Goal: Communication & Community: Answer question/provide support

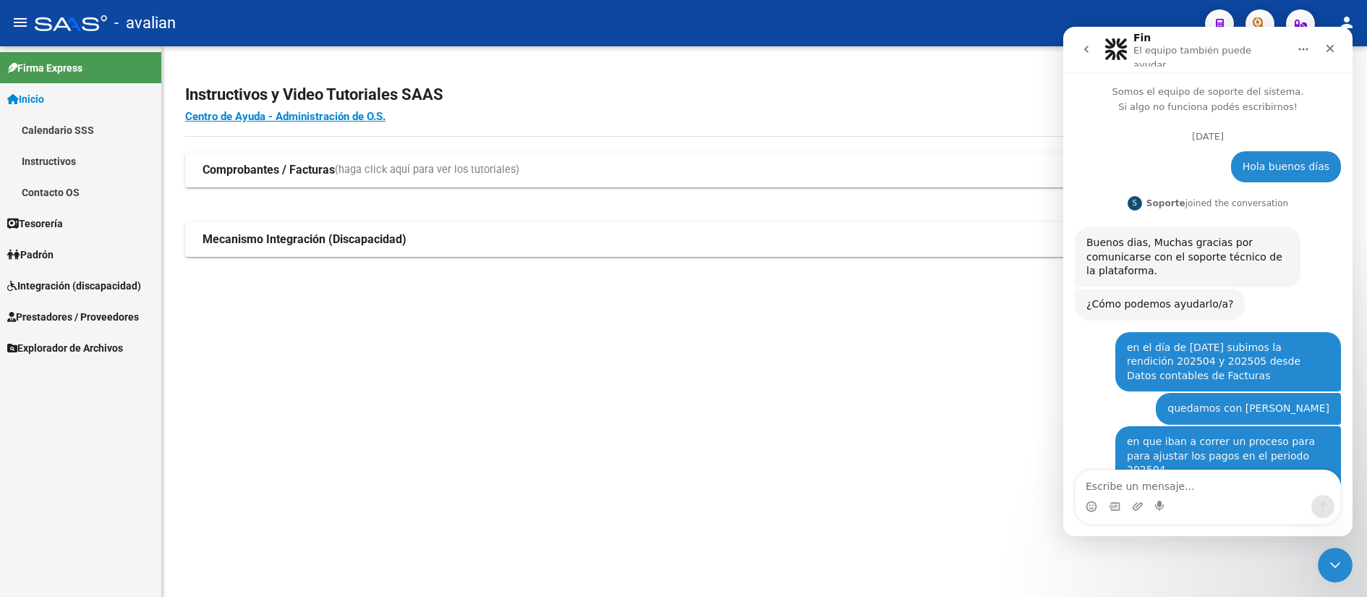
scroll to position [4781, 0]
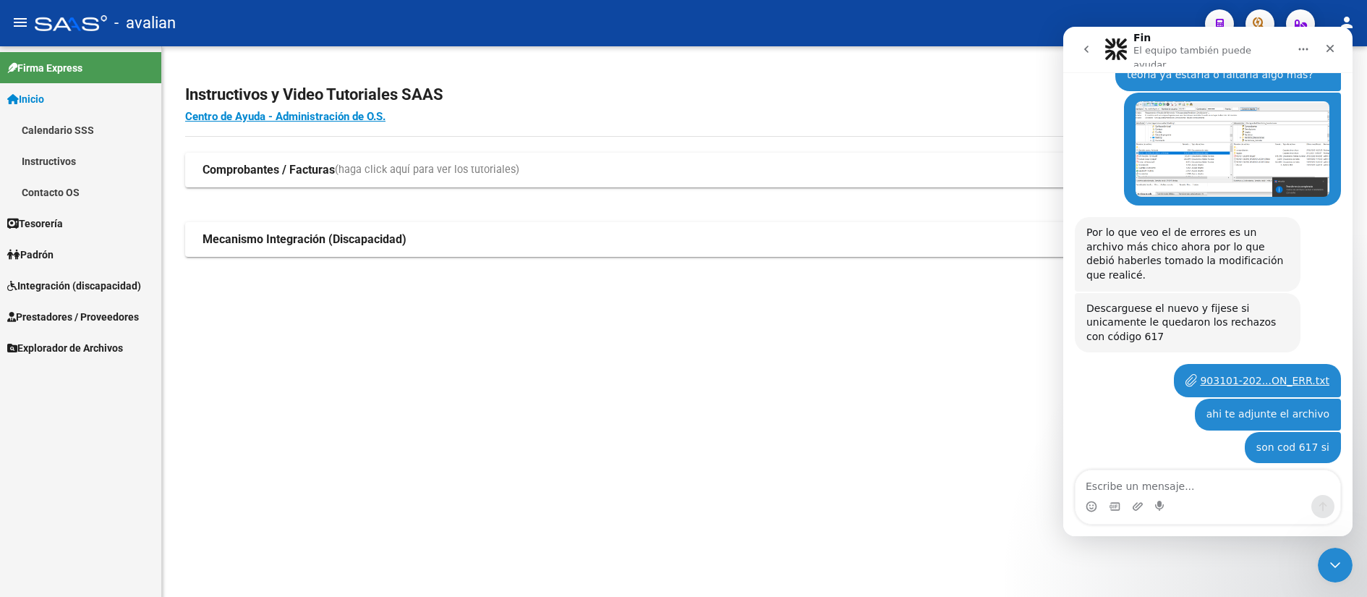
drag, startPoint x: 1128, startPoint y: 176, endPoint x: 1281, endPoint y: 231, distance: 162.9
click at [1281, 483] on div "Respecto a esos registros debería consultar en la SSS por qué se los rechazan s…" at bounding box center [1187, 532] width 203 height 99
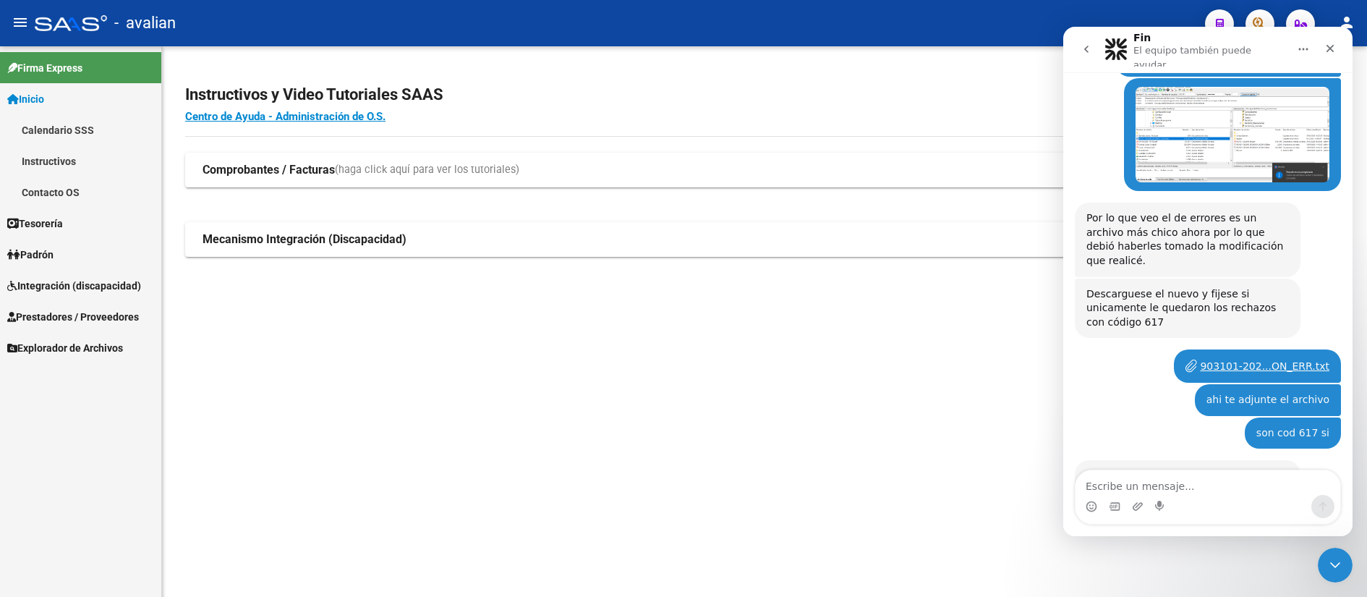
copy div "por qué se los rechazan sin son fc pagadas previamente a la acreditación y por …"
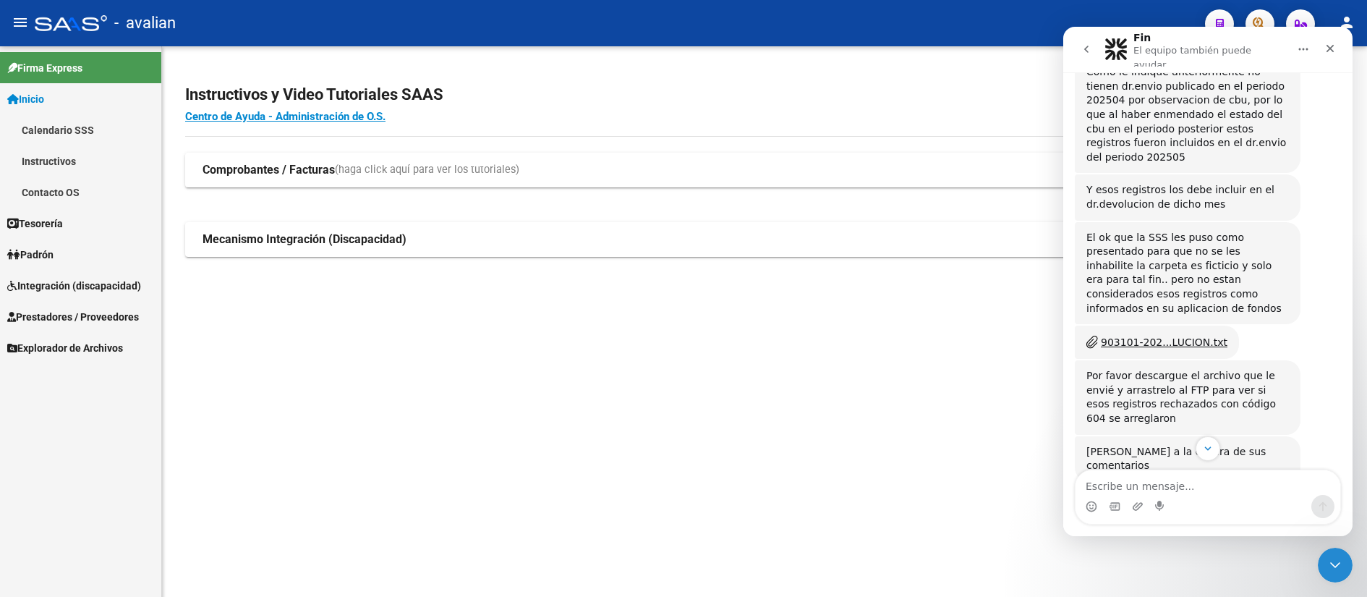
scroll to position [4361, 0]
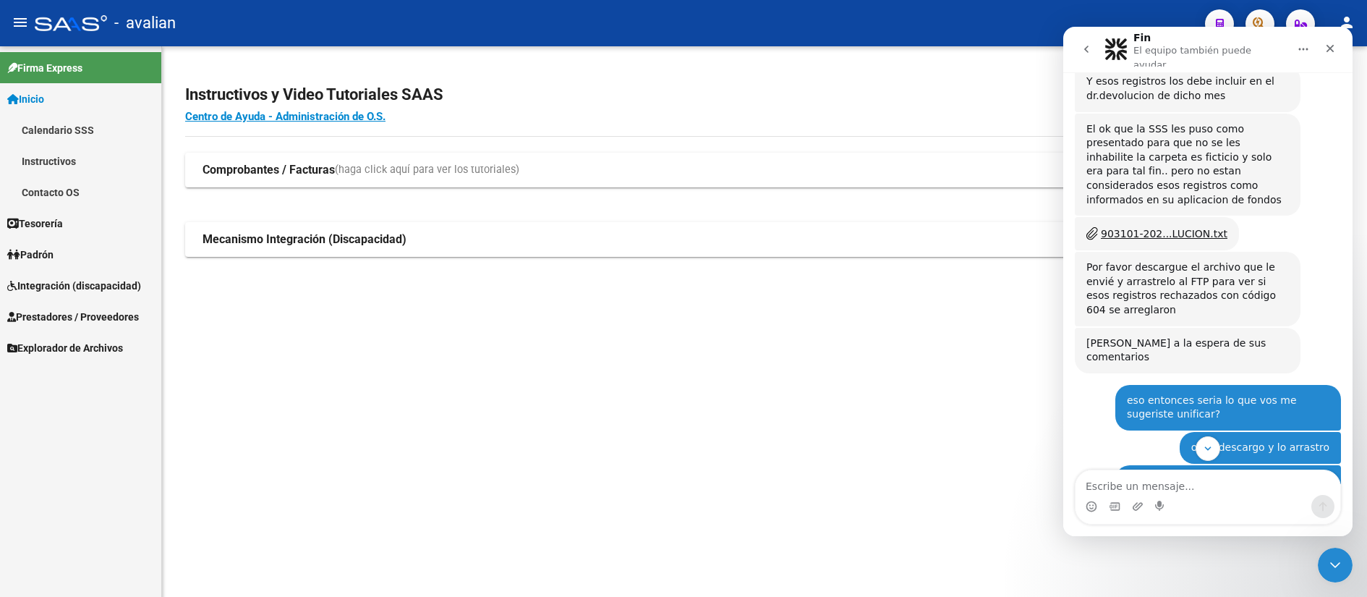
drag, startPoint x: 1219, startPoint y: 426, endPoint x: 1271, endPoint y: 427, distance: 52.1
copy div "código 617"
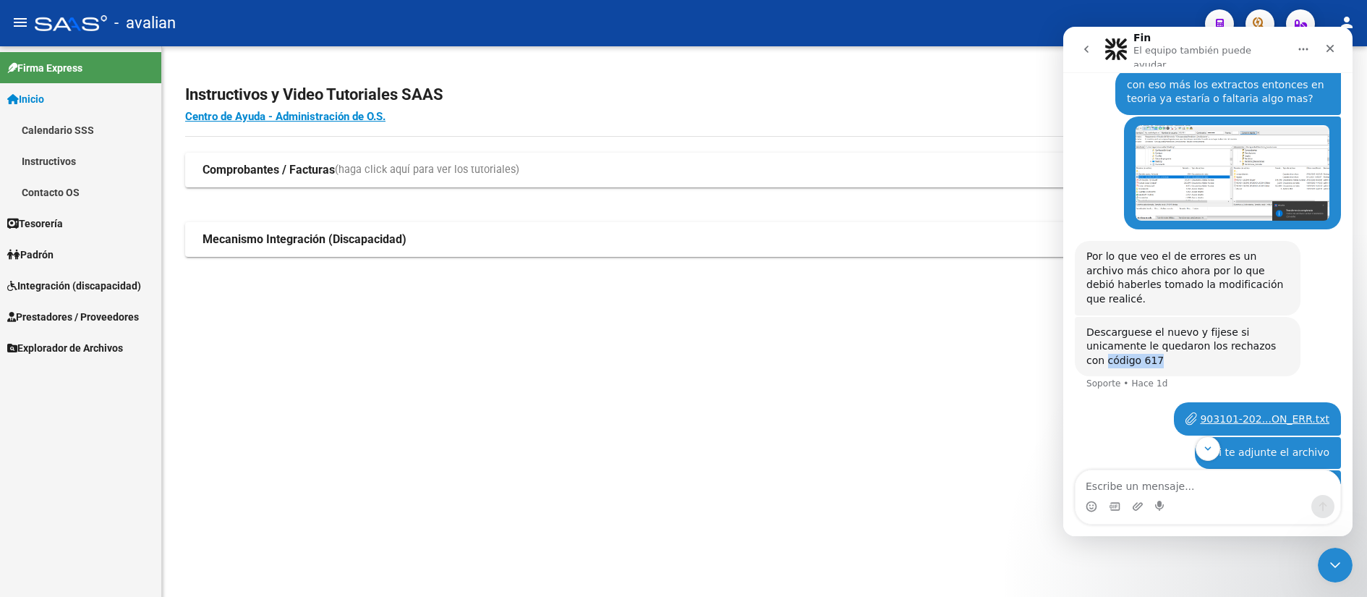
scroll to position [4809, 0]
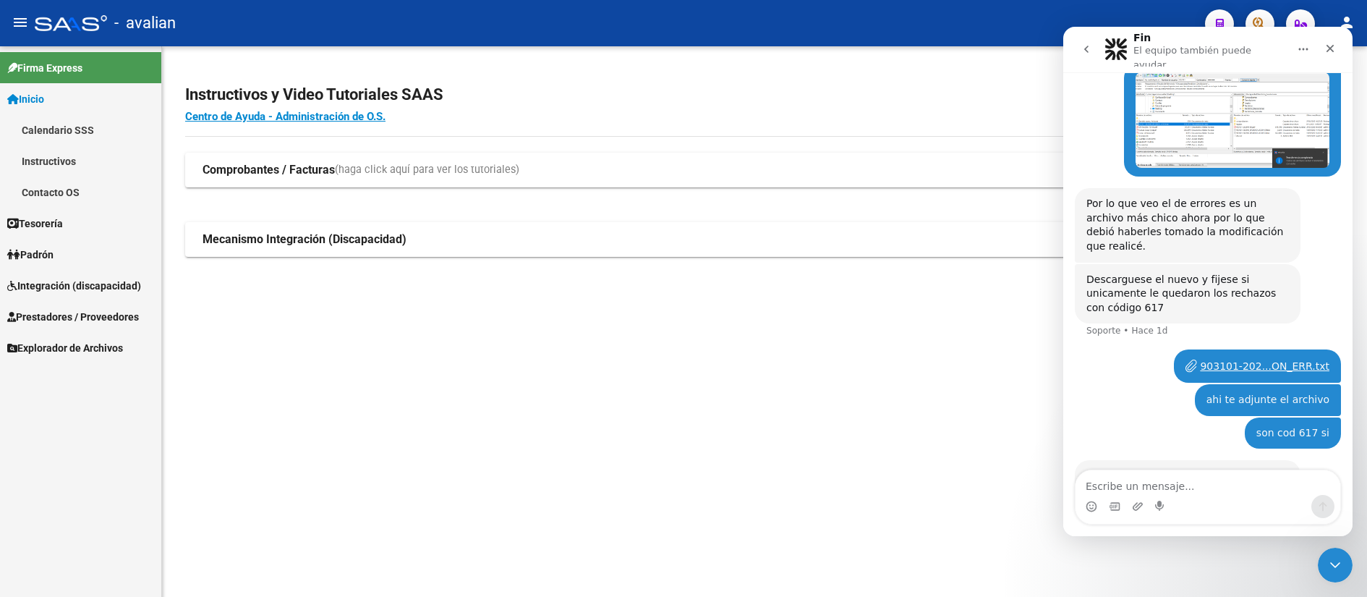
drag, startPoint x: 1130, startPoint y: 159, endPoint x: 1257, endPoint y: 194, distance: 131.9
click at [1275, 469] on div "Respecto a esos registros debería consultar en la SSS por qué se los rechazan s…" at bounding box center [1187, 518] width 203 height 99
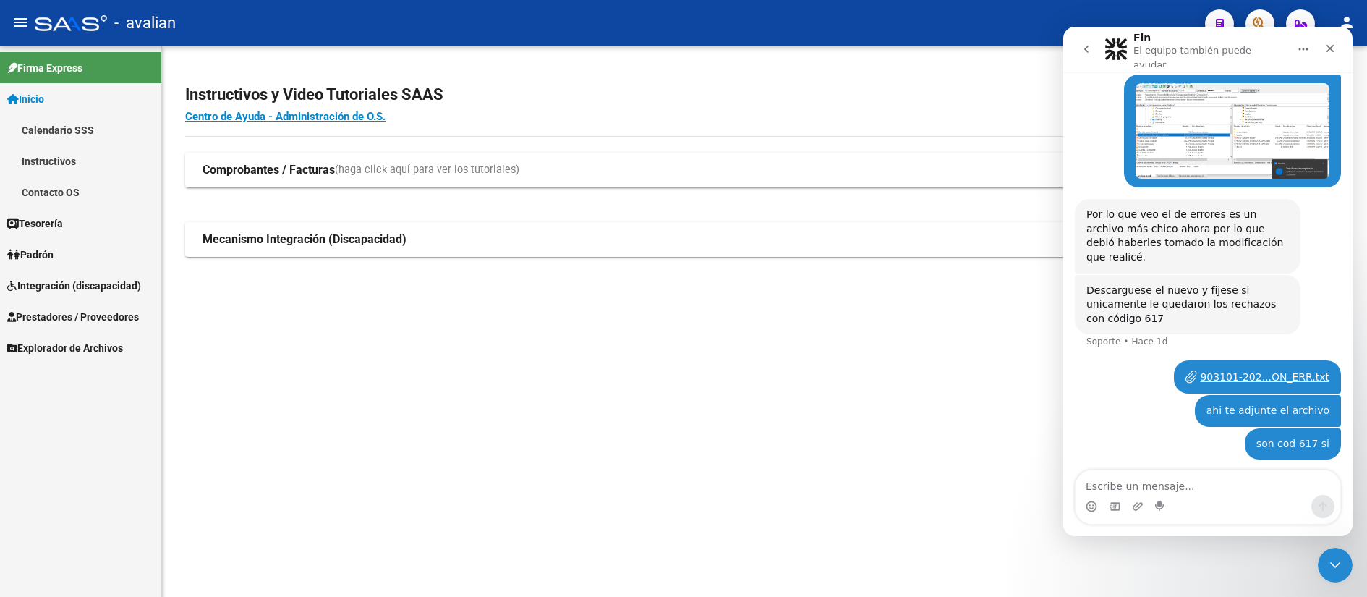
scroll to position [4795, 0]
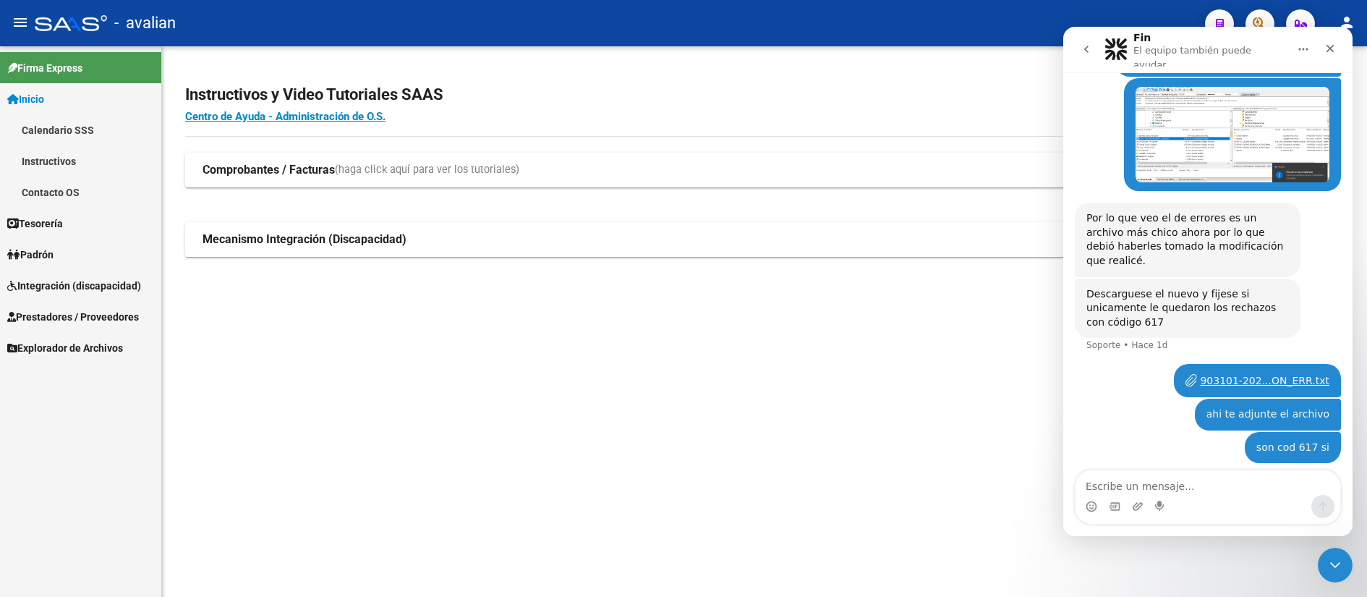
copy div "por qué se los rechazan sin son fc pagadas previamente a la acreditación y por …"
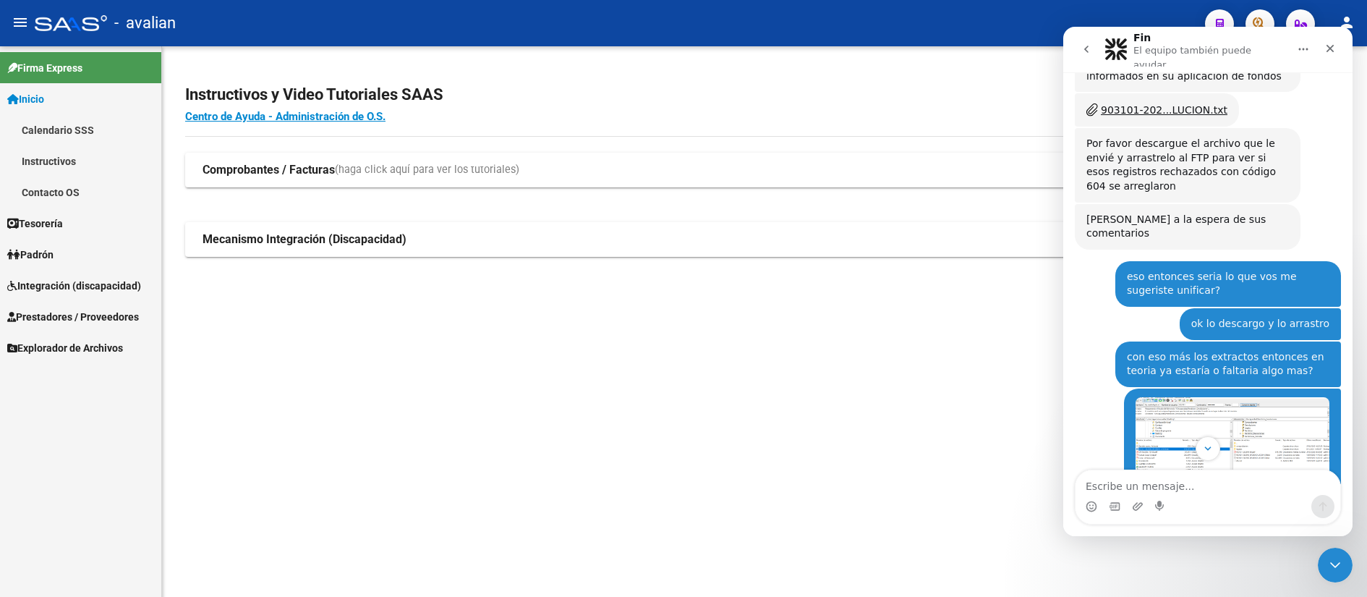
scroll to position [4470, 0]
